Goal: Information Seeking & Learning: Learn about a topic

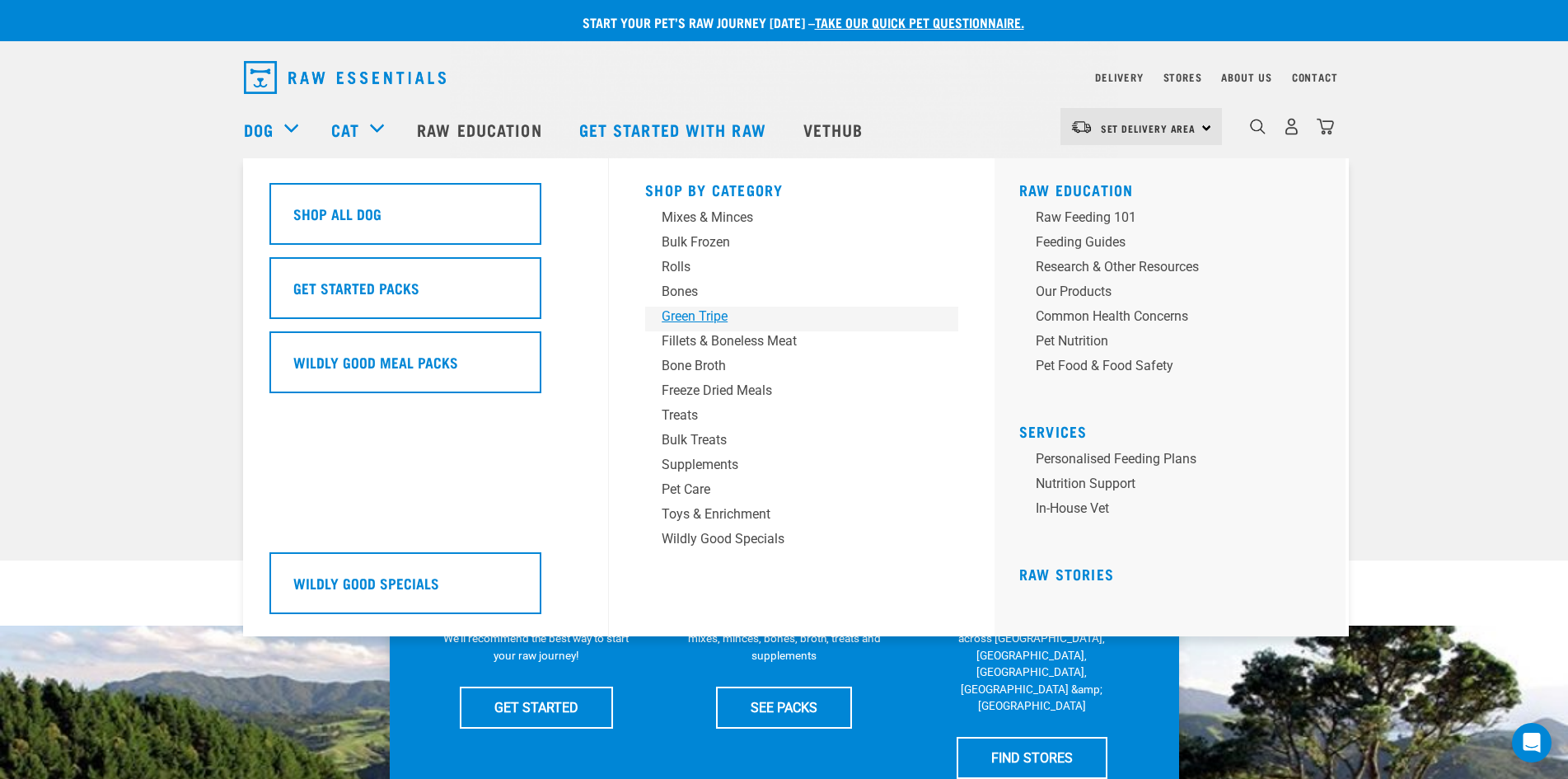
click at [673, 314] on div "Green Tripe" at bounding box center [790, 316] width 257 height 20
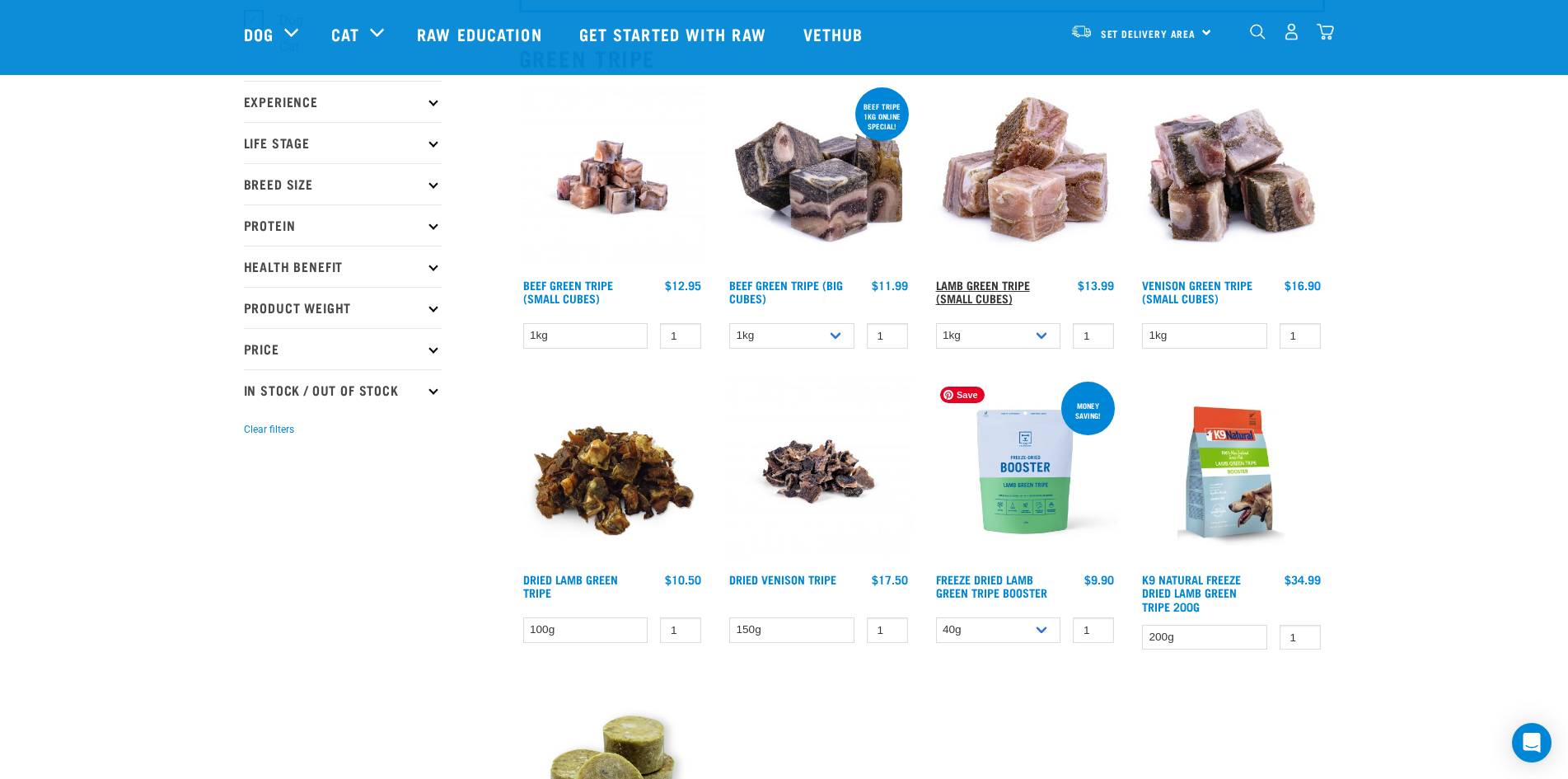
scroll to position [165, 0]
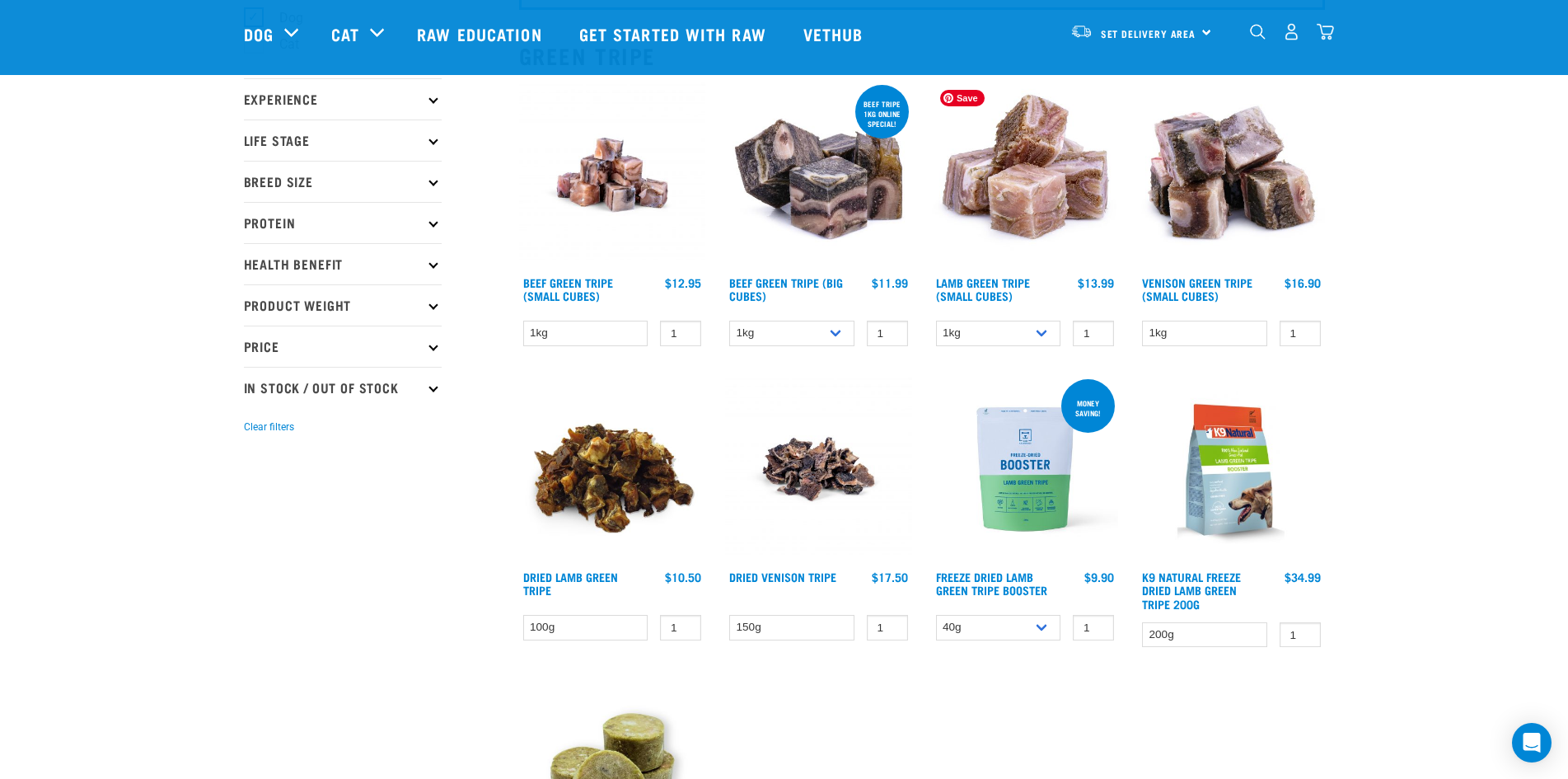
click at [1034, 175] on img at bounding box center [1025, 175] width 187 height 187
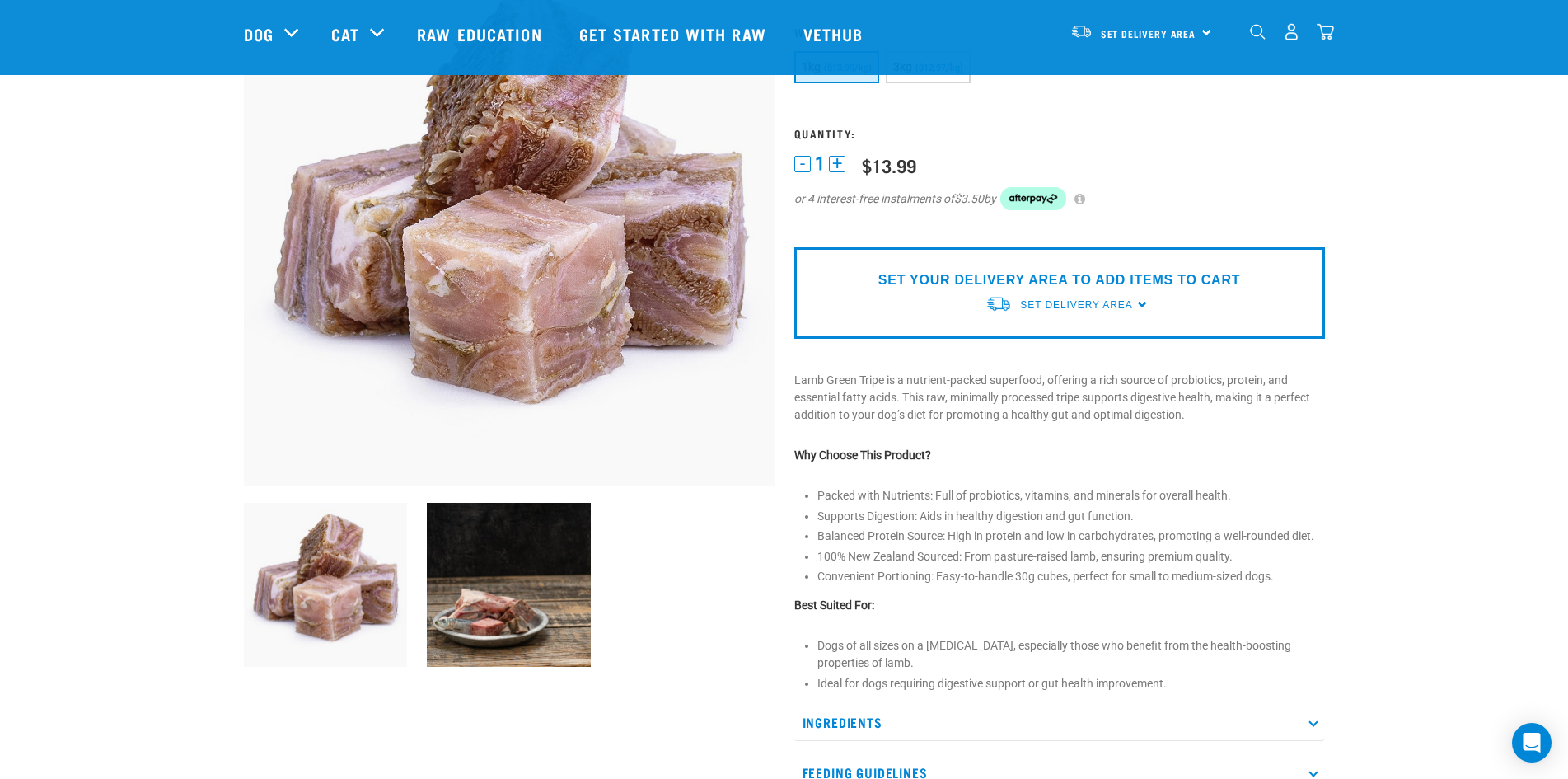
scroll to position [329, 0]
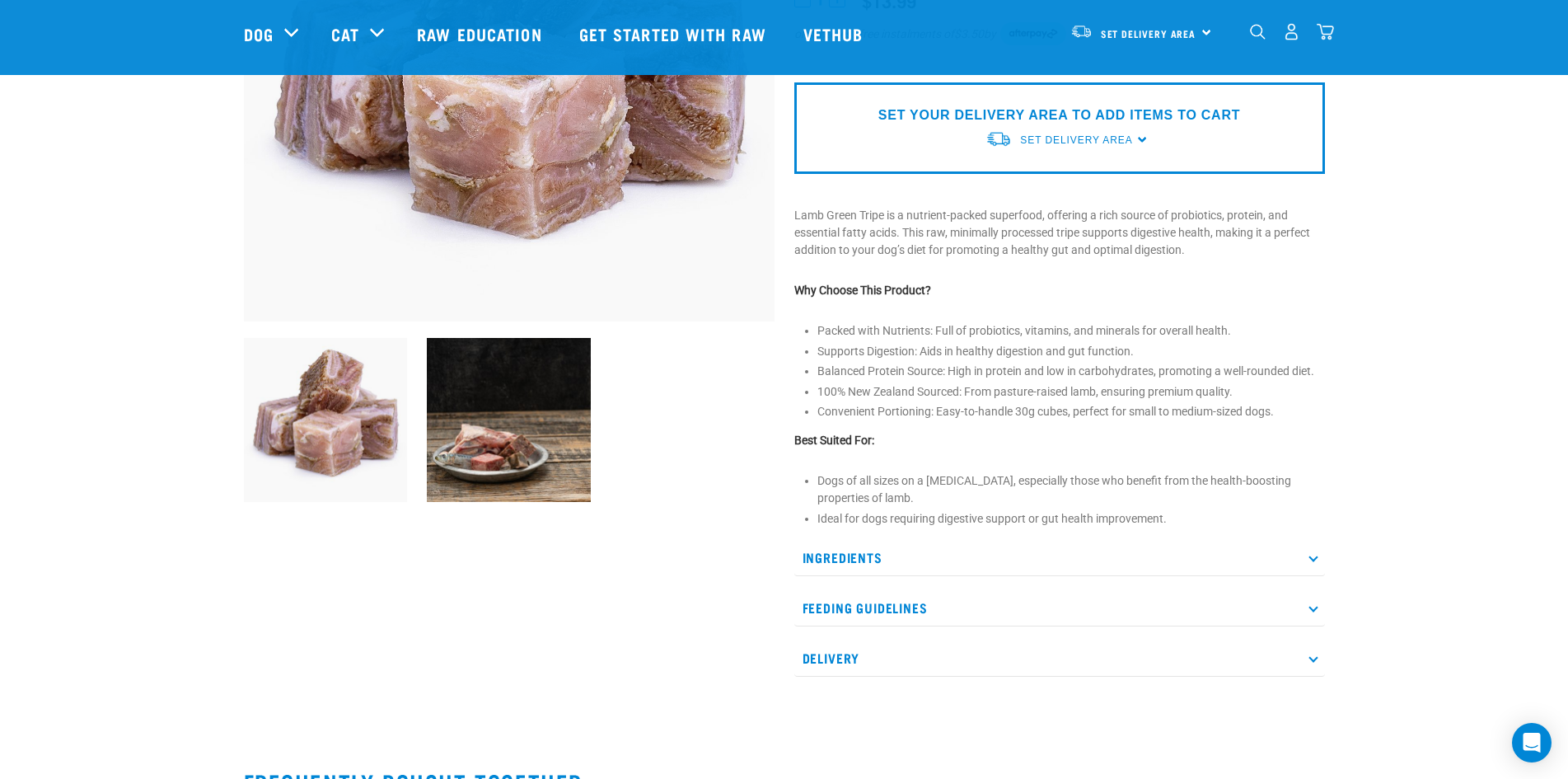
click at [945, 606] on p "Feeding Guidelines" at bounding box center [1060, 608] width 531 height 38
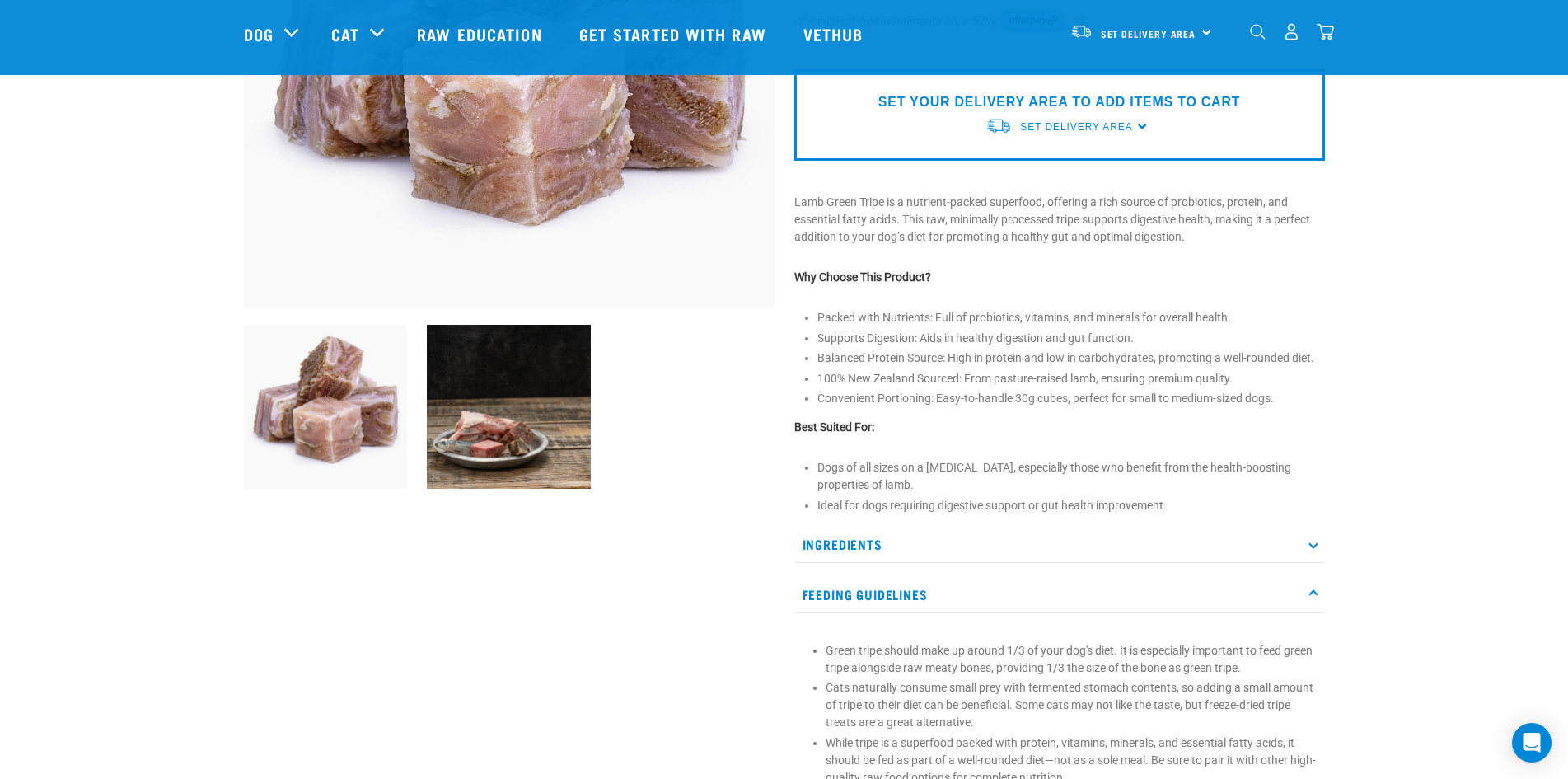
scroll to position [247, 0]
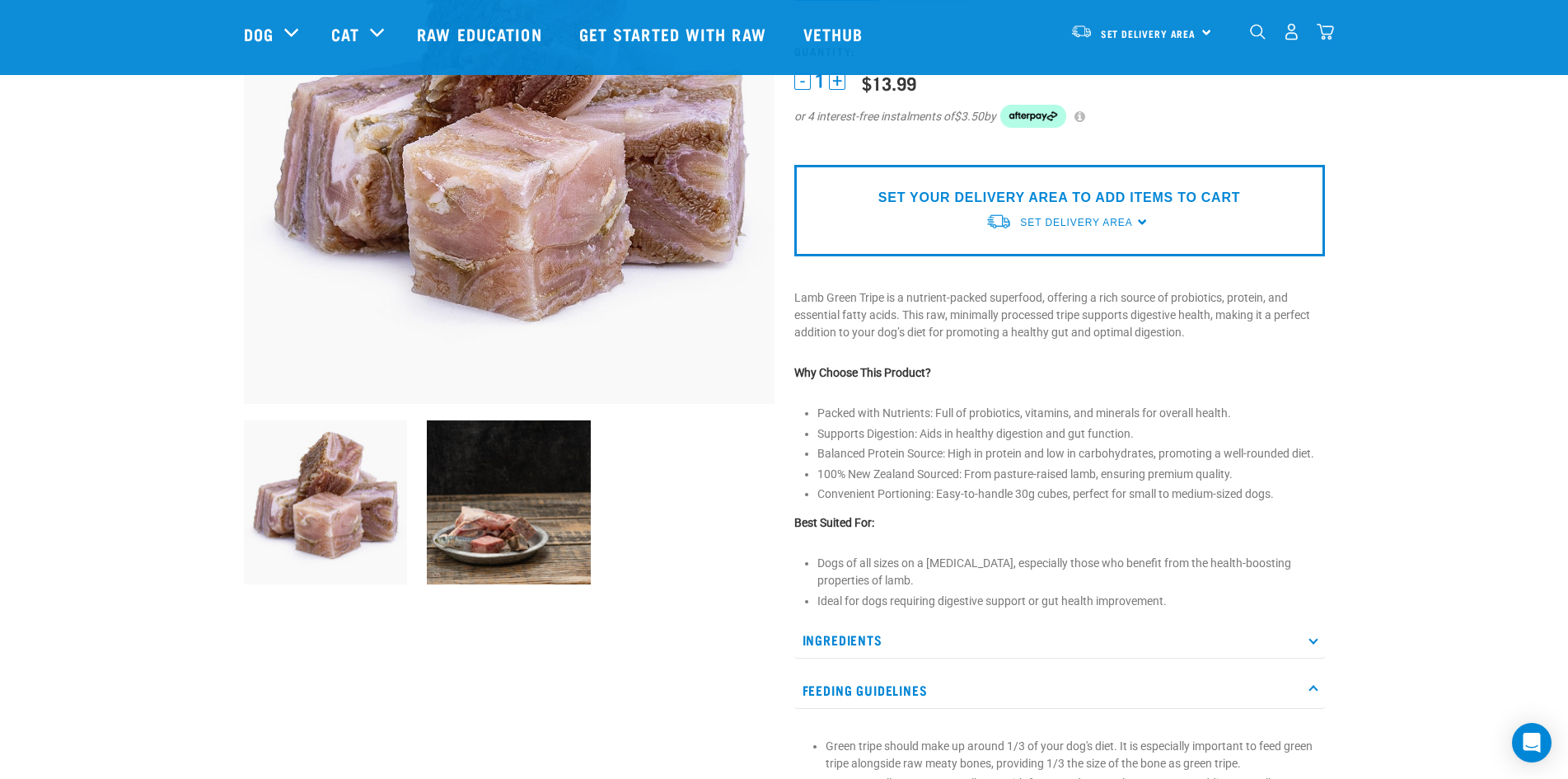
click at [872, 633] on p "Ingredients" at bounding box center [1060, 641] width 531 height 38
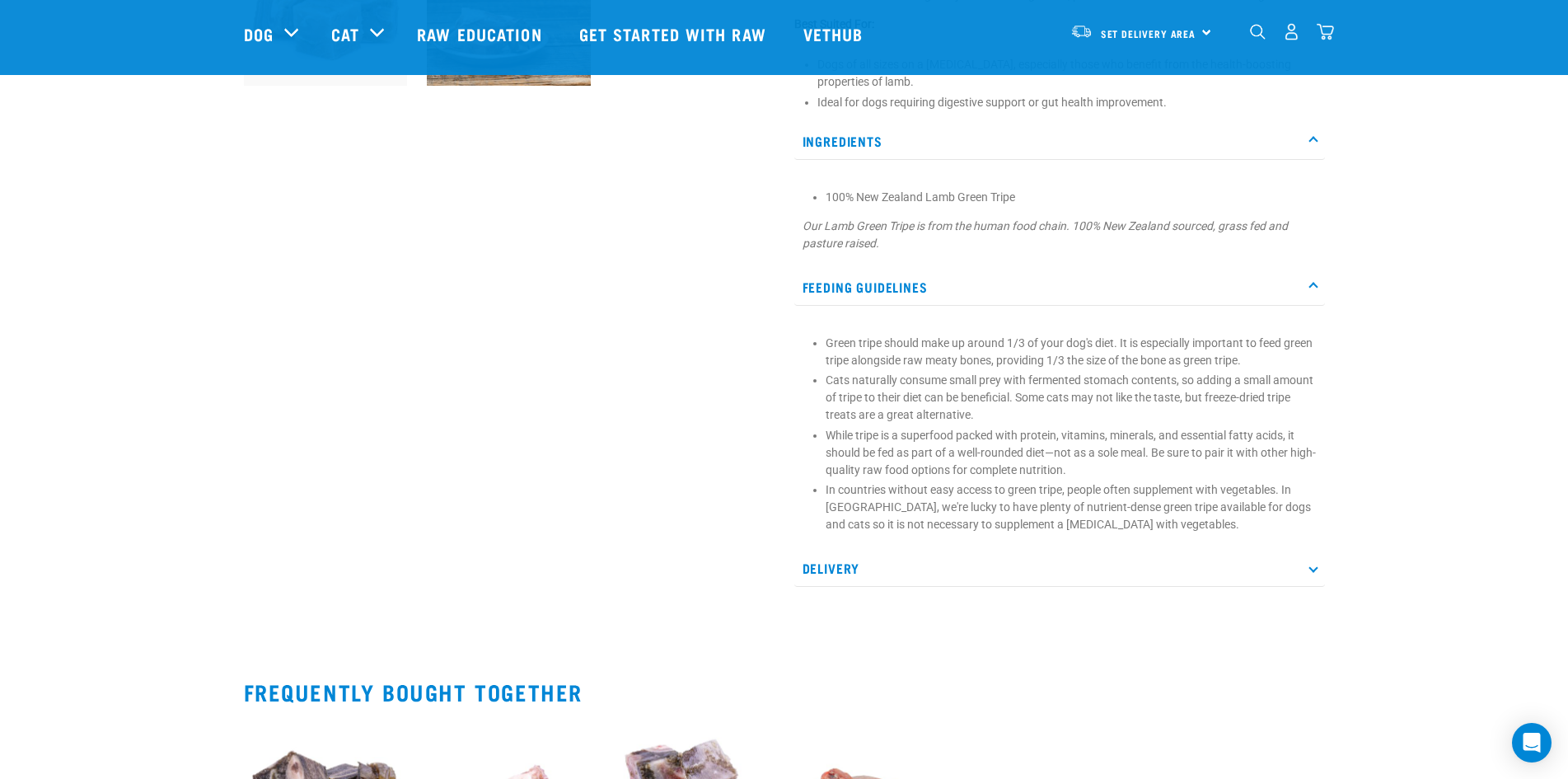
scroll to position [1072, 0]
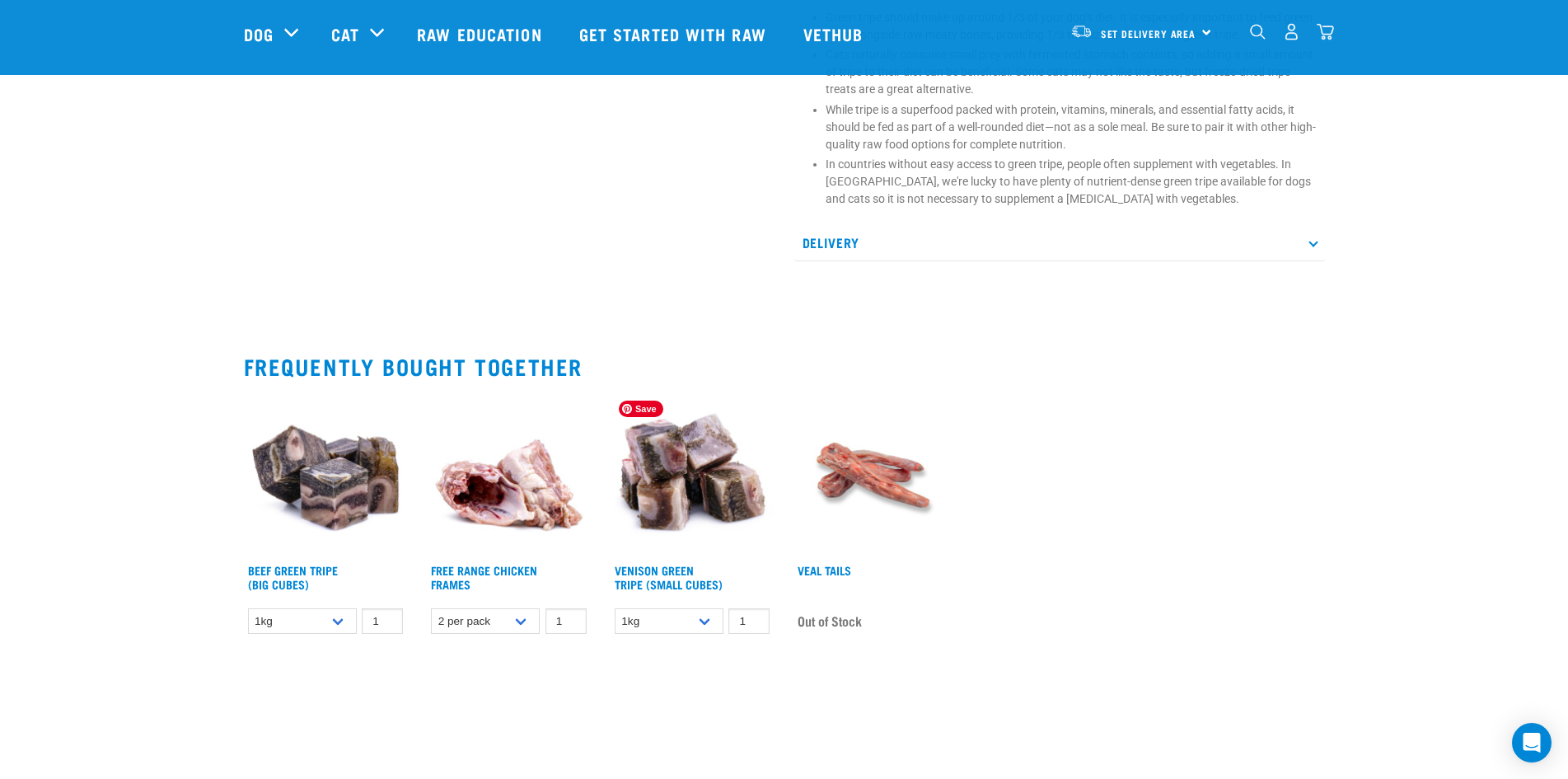
click at [697, 466] on img at bounding box center [693, 475] width 164 height 164
